Goal: Navigation & Orientation: Find specific page/section

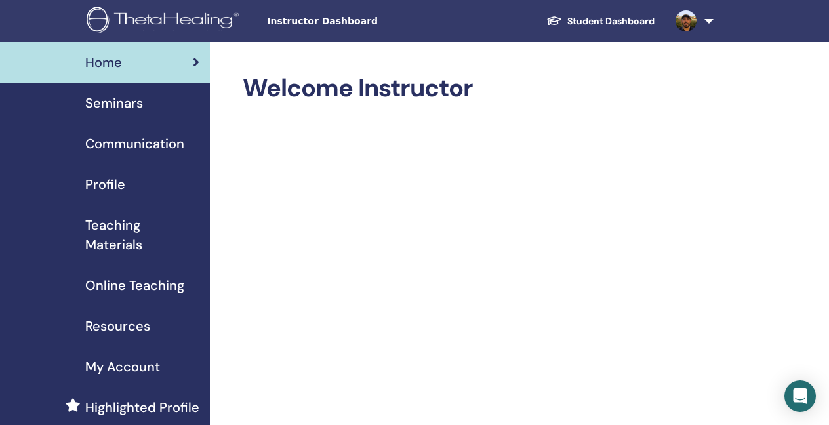
click at [608, 20] on link "Student Dashboard" at bounding box center [600, 21] width 129 height 24
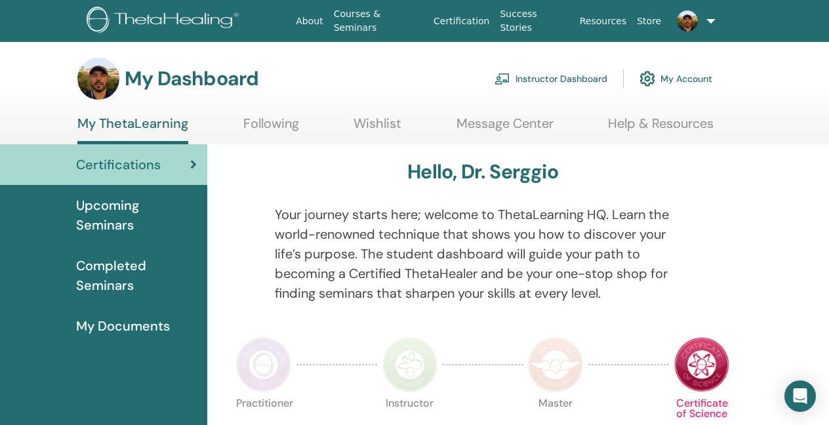
click at [553, 76] on link "Instructor Dashboard" at bounding box center [551, 78] width 113 height 29
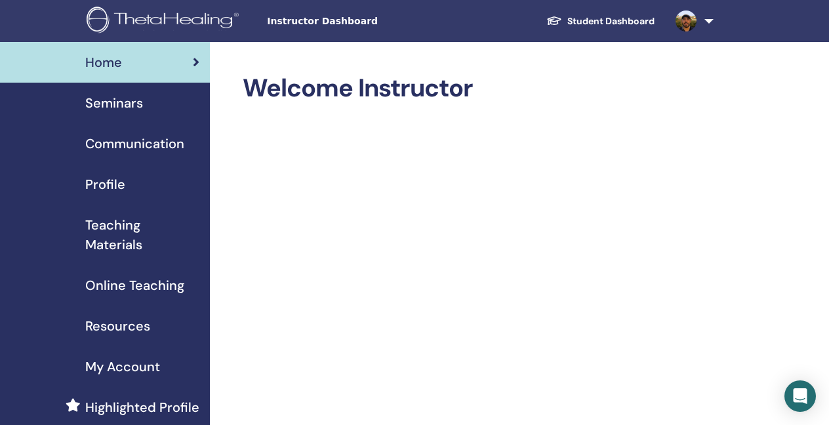
click at [709, 24] on link at bounding box center [692, 21] width 54 height 42
click at [710, 18] on link at bounding box center [692, 21] width 54 height 42
